Goal: Task Accomplishment & Management: Manage account settings

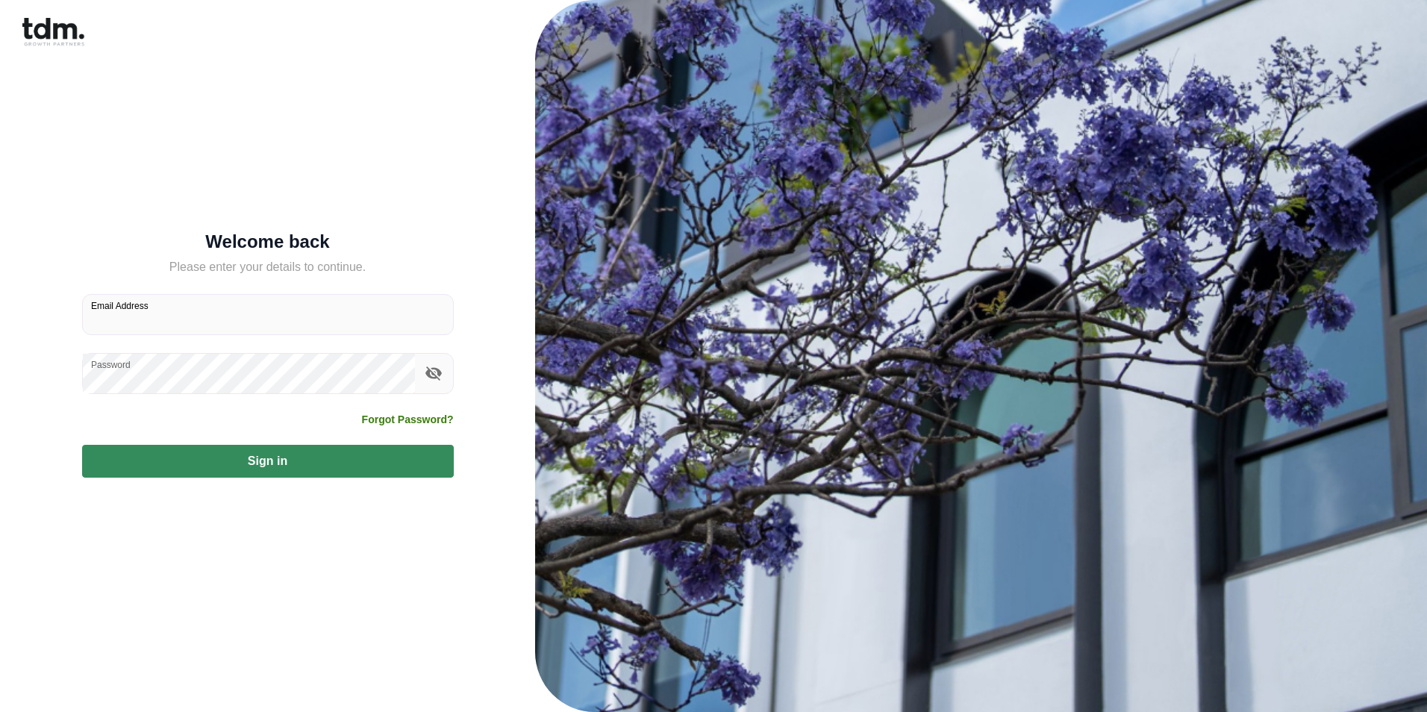
click at [146, 323] on input "Email Address" at bounding box center [268, 315] width 370 height 40
type input "**********"
click at [82, 445] on button "Sign in" at bounding box center [268, 461] width 372 height 33
